Goal: Information Seeking & Learning: Learn about a topic

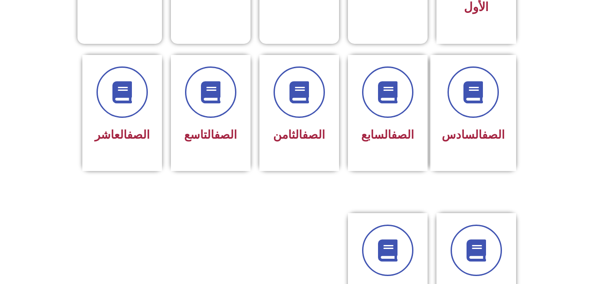
scroll to position [372, 0]
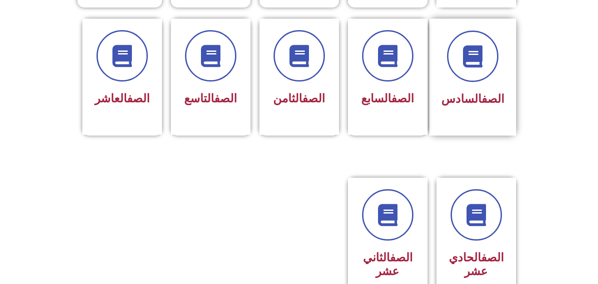
click at [504, 60] on div at bounding box center [473, 56] width 63 height 51
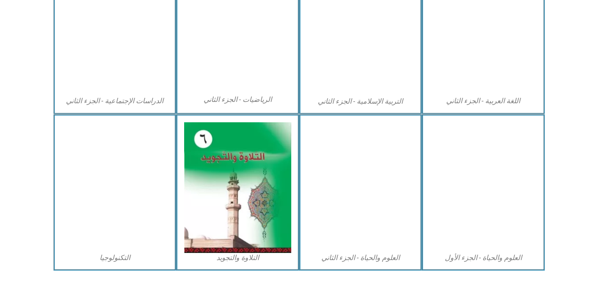
scroll to position [496, 0]
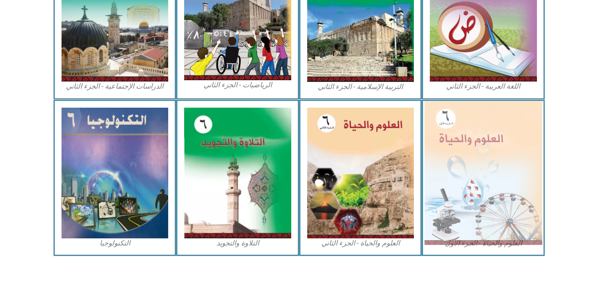
click at [446, 124] on img at bounding box center [484, 173] width 118 height 144
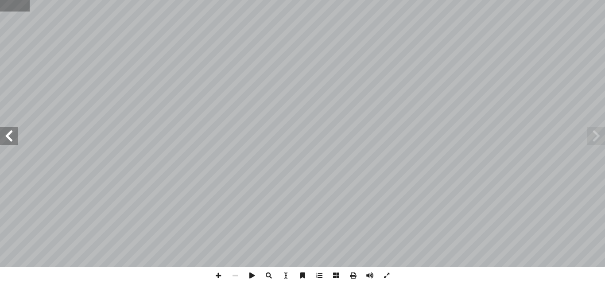
click at [11, 7] on input "text" at bounding box center [14, 6] width 29 height 12
type input "**"
click at [9, 139] on span at bounding box center [9, 136] width 18 height 18
click at [598, 133] on span at bounding box center [596, 136] width 18 height 18
click at [9, 139] on span at bounding box center [9, 136] width 18 height 18
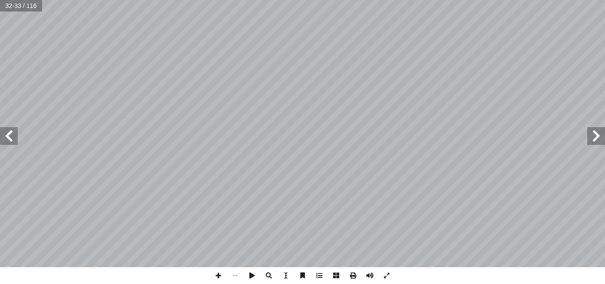
click at [9, 139] on span at bounding box center [9, 136] width 18 height 18
click at [595, 139] on span at bounding box center [596, 136] width 18 height 18
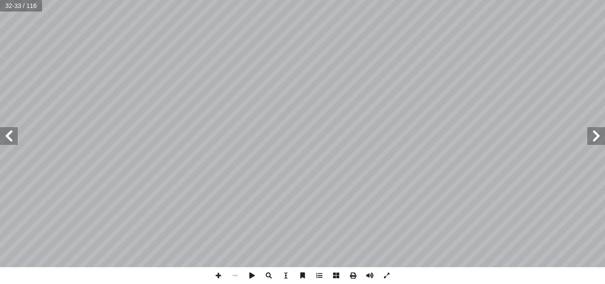
click at [9, 140] on span at bounding box center [9, 136] width 18 height 18
click at [8, 135] on span at bounding box center [9, 136] width 18 height 18
click at [1, 132] on span at bounding box center [9, 136] width 18 height 18
click at [218, 275] on span at bounding box center [218, 275] width 17 height 17
